Goal: Information Seeking & Learning: Learn about a topic

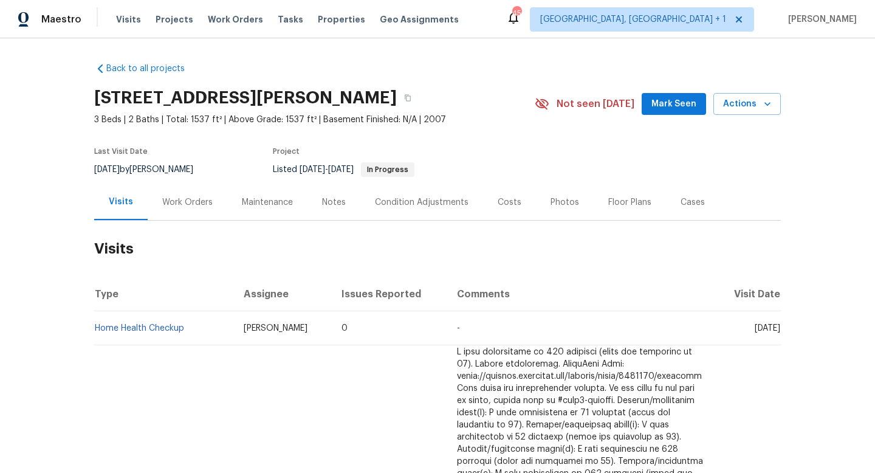
click at [160, 210] on div "Work Orders" at bounding box center [188, 202] width 80 height 36
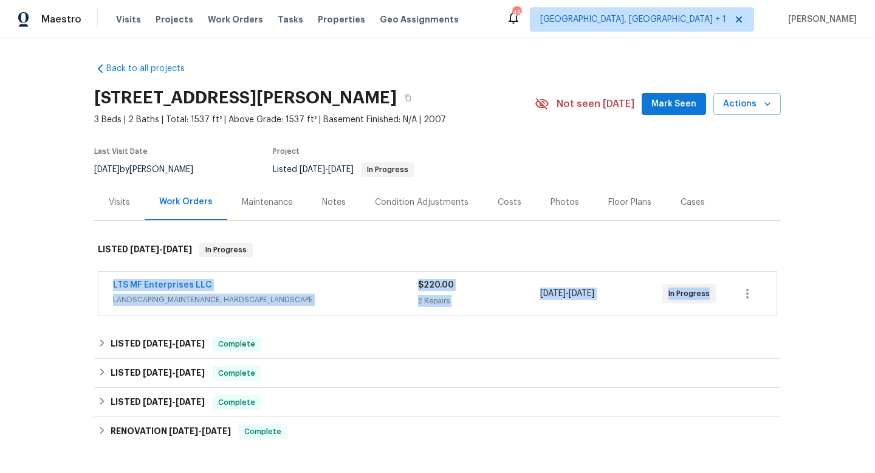
drag, startPoint x: 103, startPoint y: 286, endPoint x: 770, endPoint y: 300, distance: 667.4
click at [770, 300] on div "LTS MF Enterprises LLC LANDSCAPING_MAINTENANCE, HARDSCAPE_LANDSCAPE $220.00 2 R…" at bounding box center [437, 294] width 678 height 44
copy div "LTS MF Enterprises LLC LANDSCAPING_MAINTENANCE, HARDSCAPE_LANDSCAPE $220.00 2 R…"
click at [335, 290] on div "LTS MF Enterprises LLC" at bounding box center [265, 286] width 305 height 15
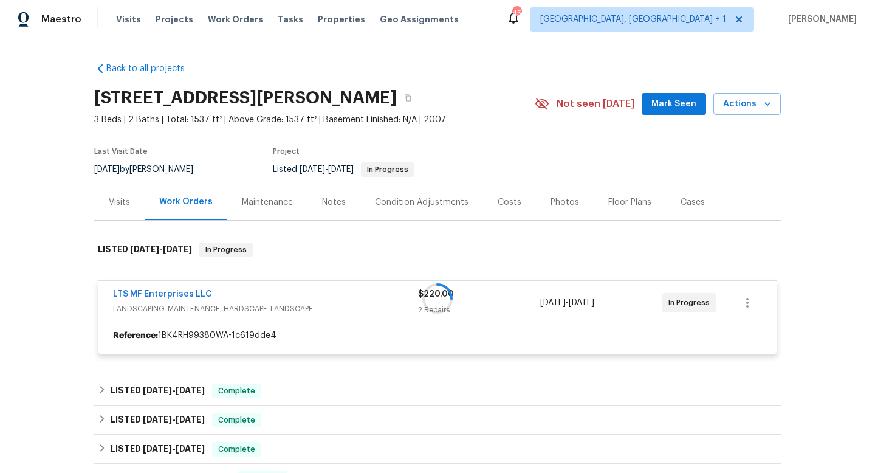
scroll to position [126, 0]
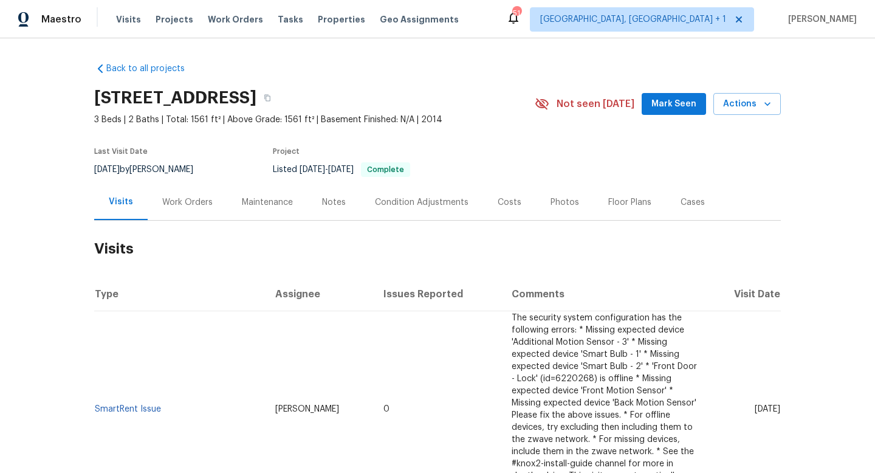
scroll to position [43, 0]
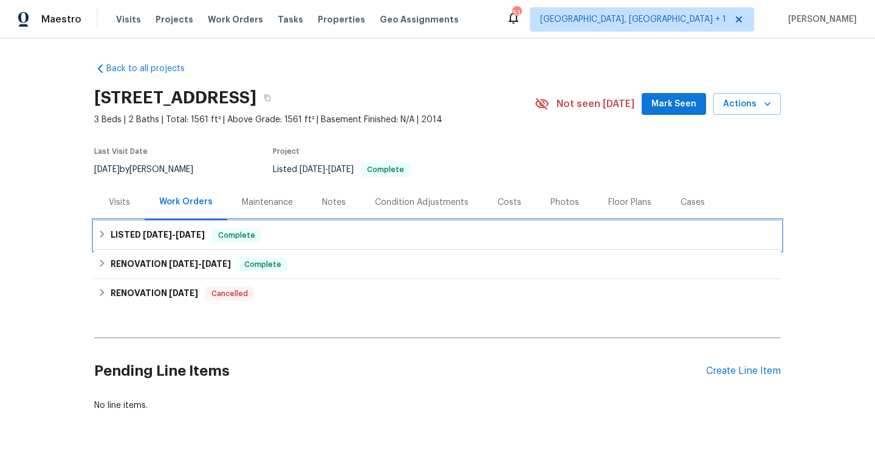
click at [159, 239] on span "8/7/25" at bounding box center [157, 234] width 29 height 9
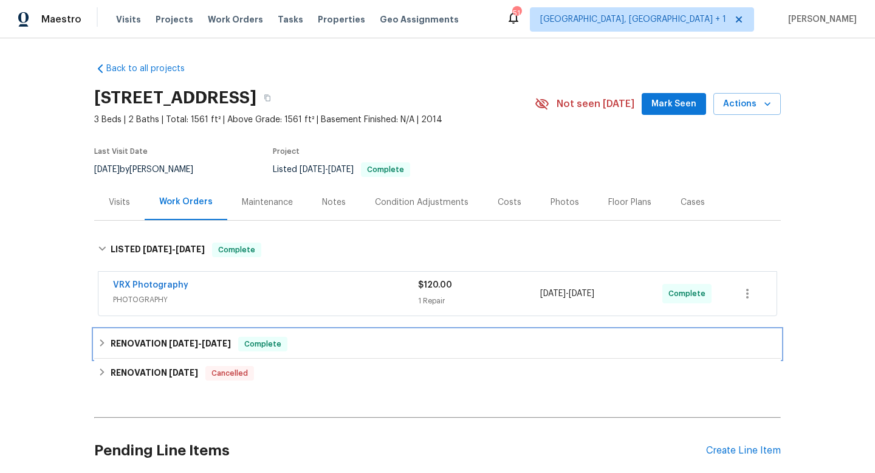
click at [157, 347] on div "RENOVATION 7/14/25 - 8/4/25 Complete" at bounding box center [437, 343] width 687 height 29
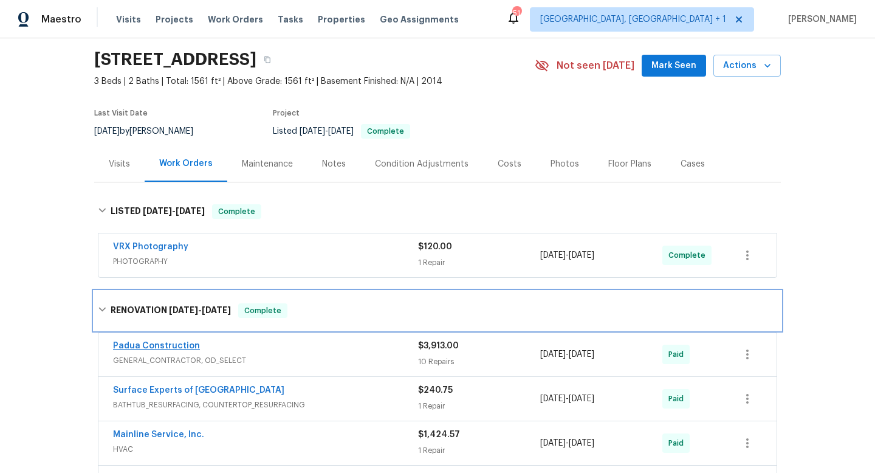
scroll to position [41, 0]
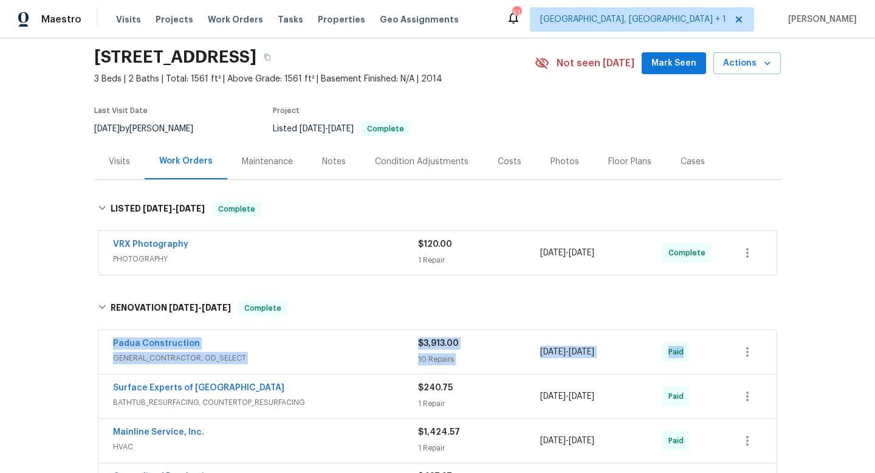
drag, startPoint x: 113, startPoint y: 349, endPoint x: 743, endPoint y: 373, distance: 630.0
click at [744, 374] on div "Padua Construction GENERAL_CONTRACTOR, OD_SELECT $3,913.00 10 Repairs 7/14/2025…" at bounding box center [437, 352] width 678 height 44
copy div "Padua Construction GENERAL_CONTRACTOR, OD_SELECT $3,913.00 10 Repairs 7/14/2025…"
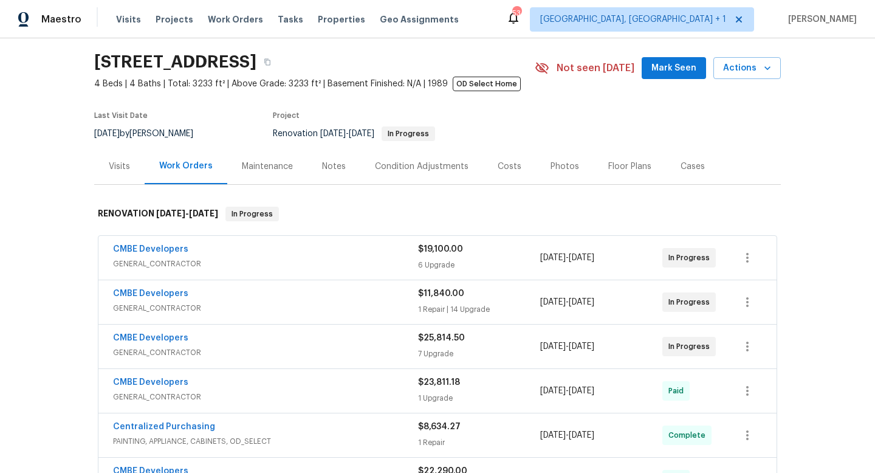
scroll to position [47, 0]
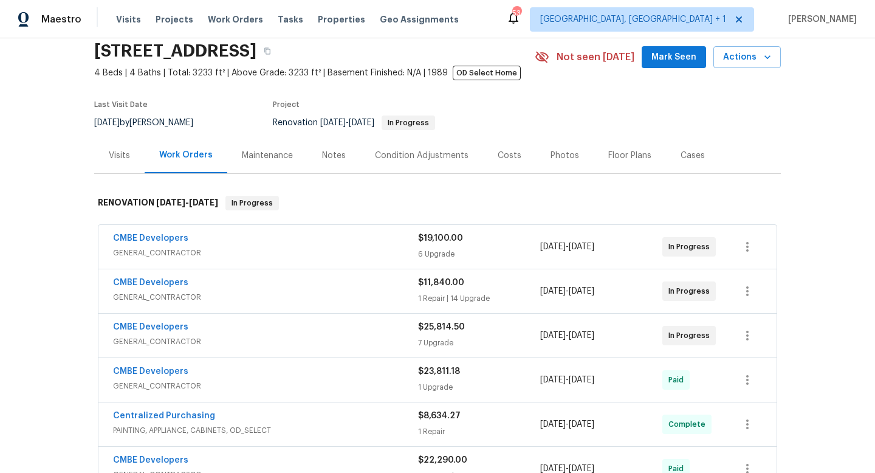
click at [297, 329] on div "CMBE Developers" at bounding box center [265, 328] width 305 height 15
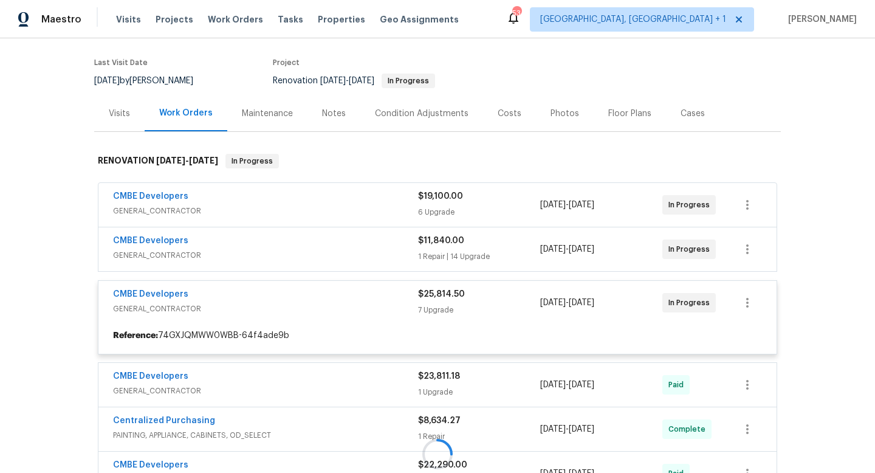
scroll to position [90, 0]
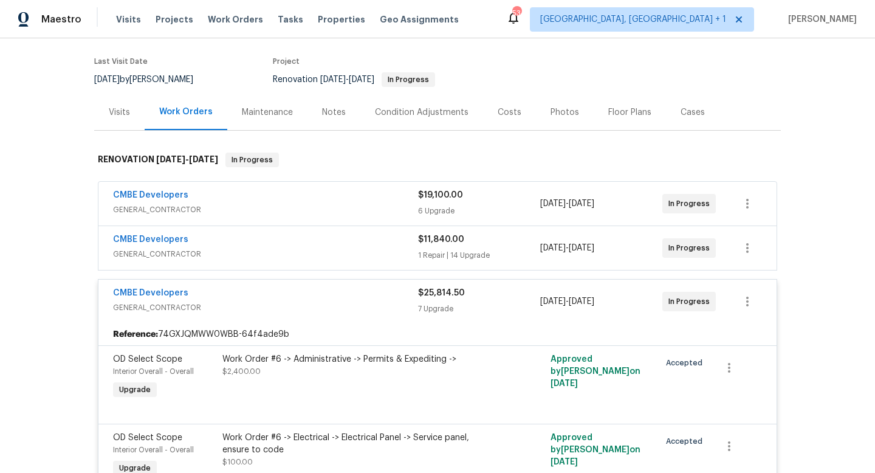
click at [319, 252] on span "GENERAL_CONTRACTOR" at bounding box center [265, 254] width 305 height 12
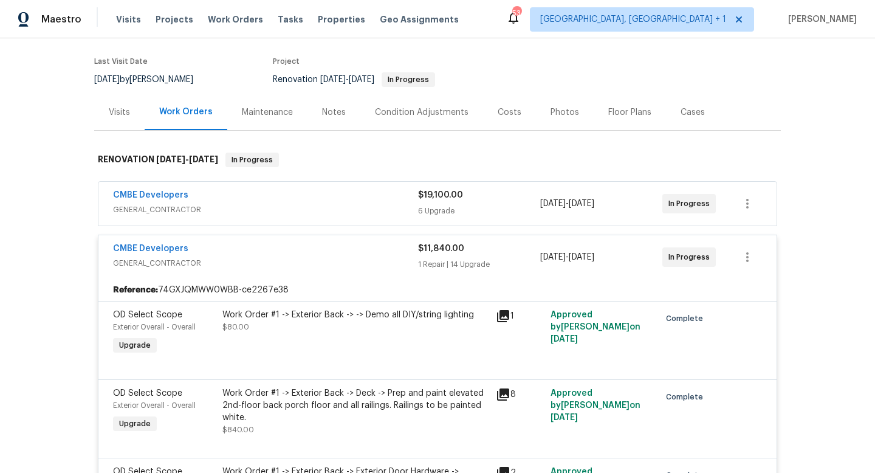
click at [319, 207] on span "GENERAL_CONTRACTOR" at bounding box center [265, 210] width 305 height 12
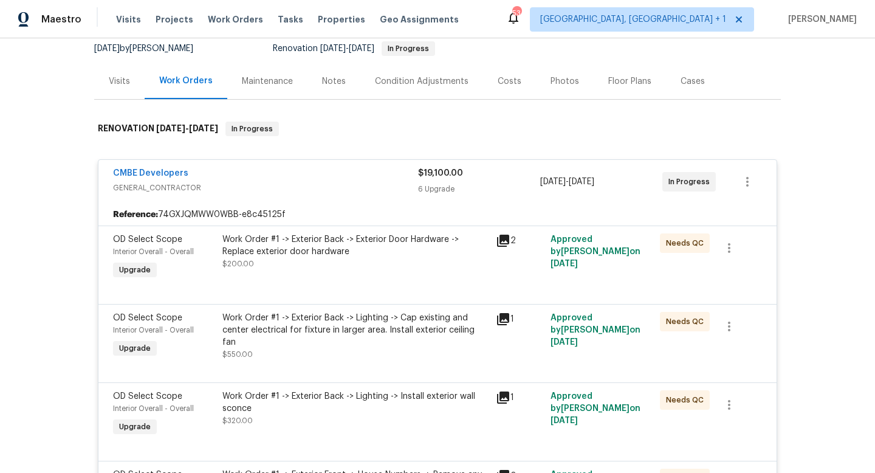
scroll to position [115, 0]
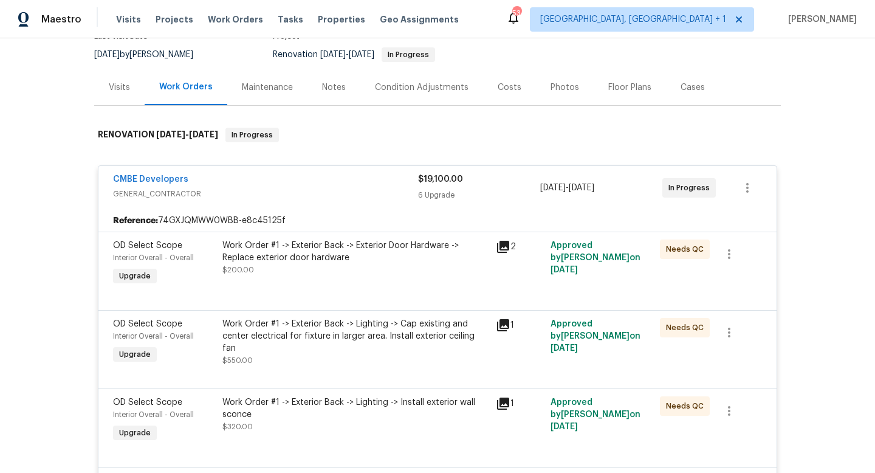
click at [491, 251] on div "Work Order #1 -> Exterior Back -> Exterior Door Hardware -> Replace exterior do…" at bounding box center [355, 264] width 273 height 56
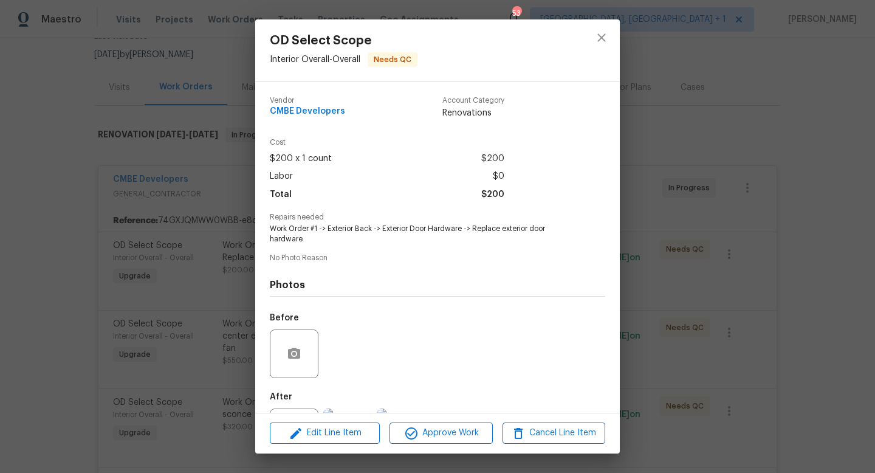
click at [751, 149] on div "OD Select Scope Interior Overall - Overall Needs QC Vendor CMBE Developers Acco…" at bounding box center [437, 236] width 875 height 473
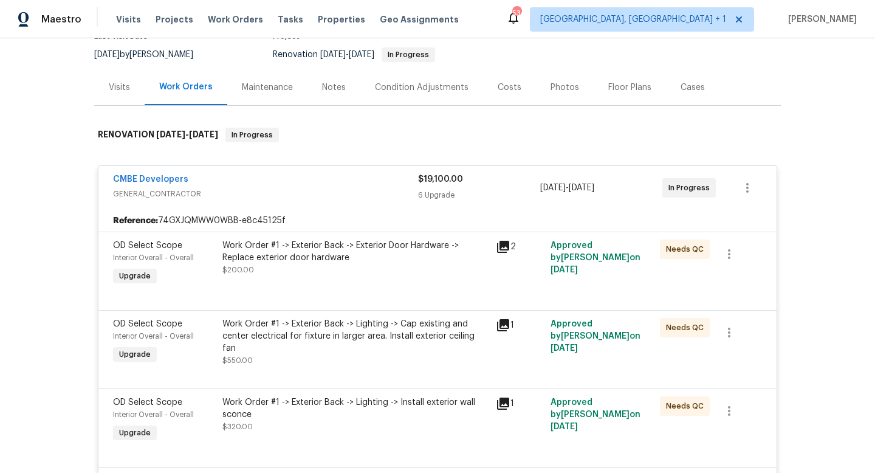
scroll to position [498, 0]
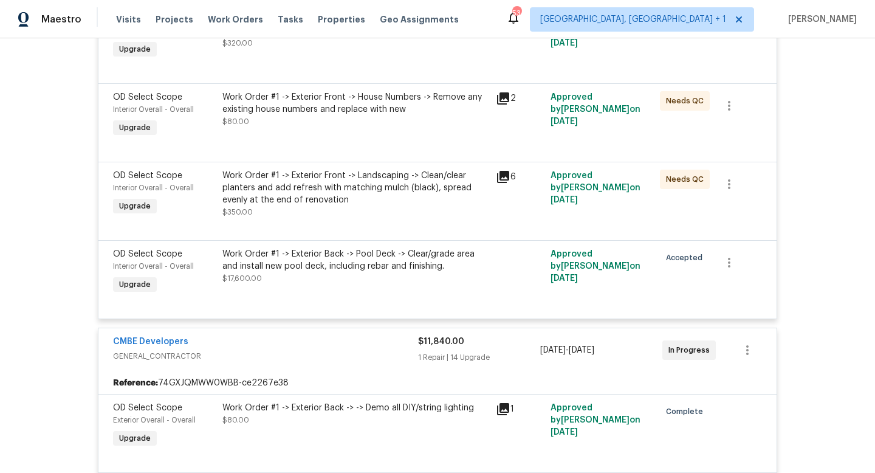
click at [385, 272] on div "Work Order #1 -> Exterior Back -> Pool Deck -> Clear/grade area and install new…" at bounding box center [355, 260] width 266 height 24
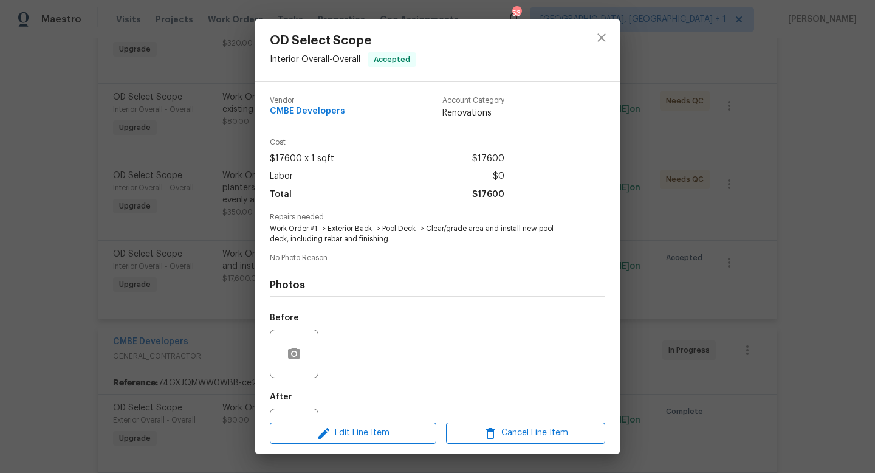
scroll to position [57, 0]
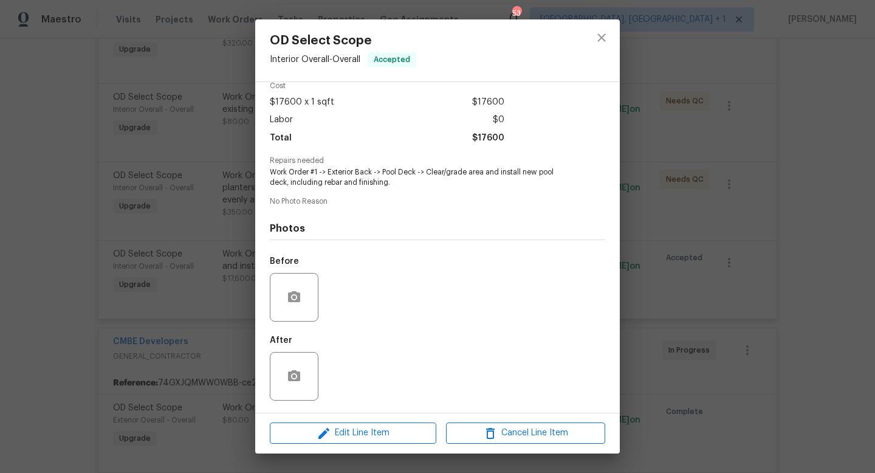
click at [100, 290] on div "OD Select Scope Interior Overall - Overall Accepted Vendor CMBE Developers Acco…" at bounding box center [437, 236] width 875 height 473
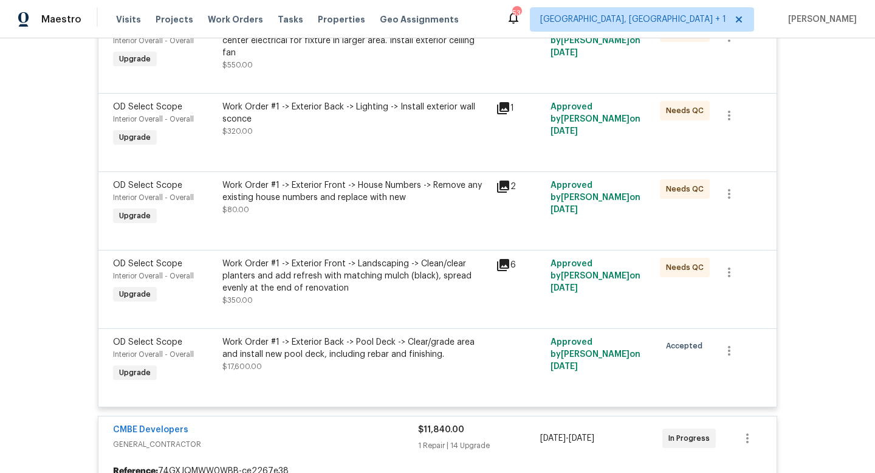
scroll to position [531, 0]
